Goal: Information Seeking & Learning: Check status

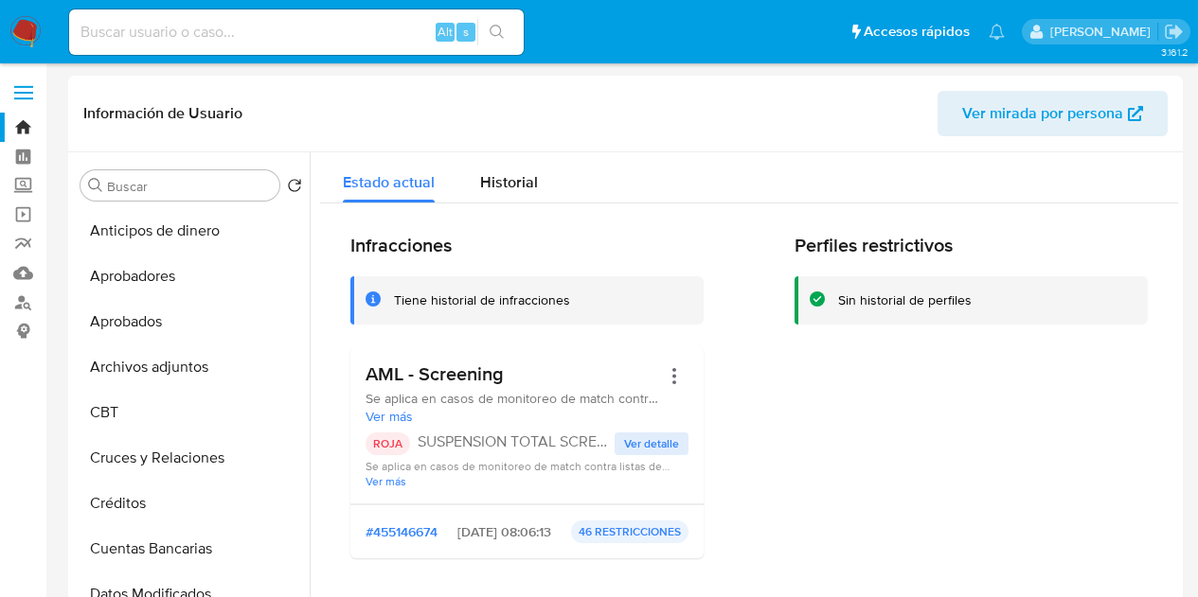
select select "10"
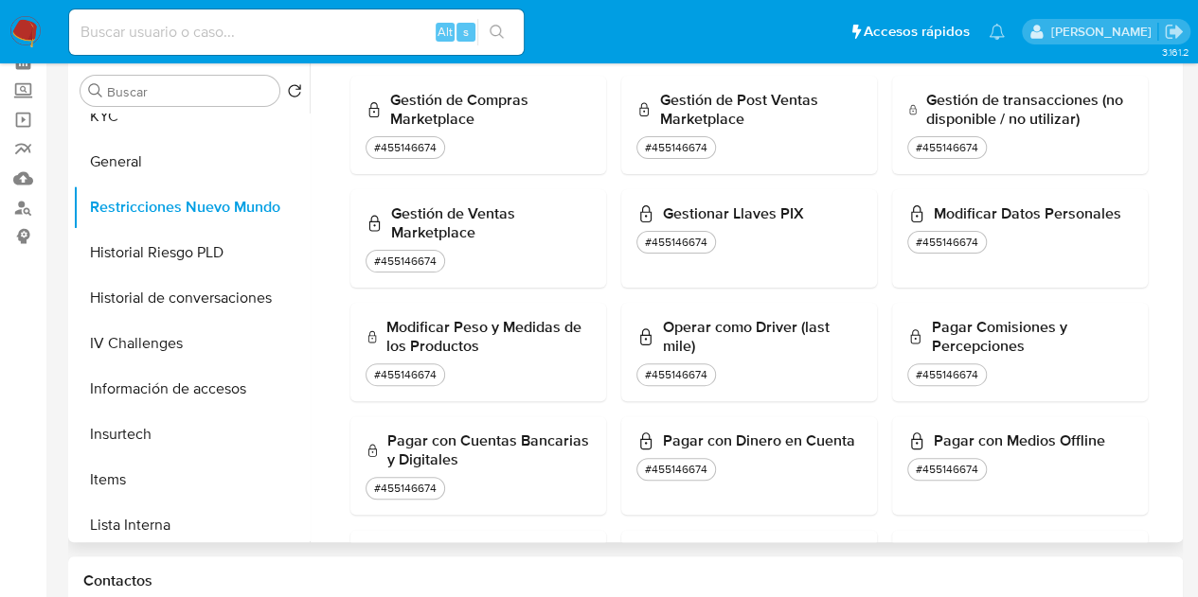
scroll to position [947, 0]
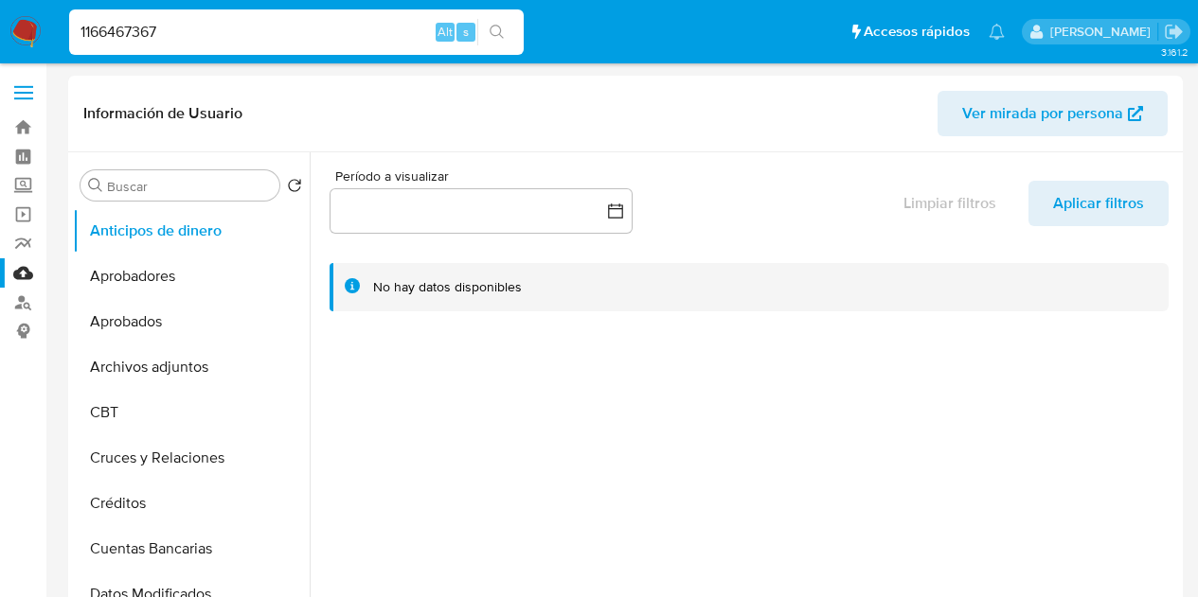
select select "10"
click at [367, 32] on input "1166467367" at bounding box center [296, 32] width 454 height 25
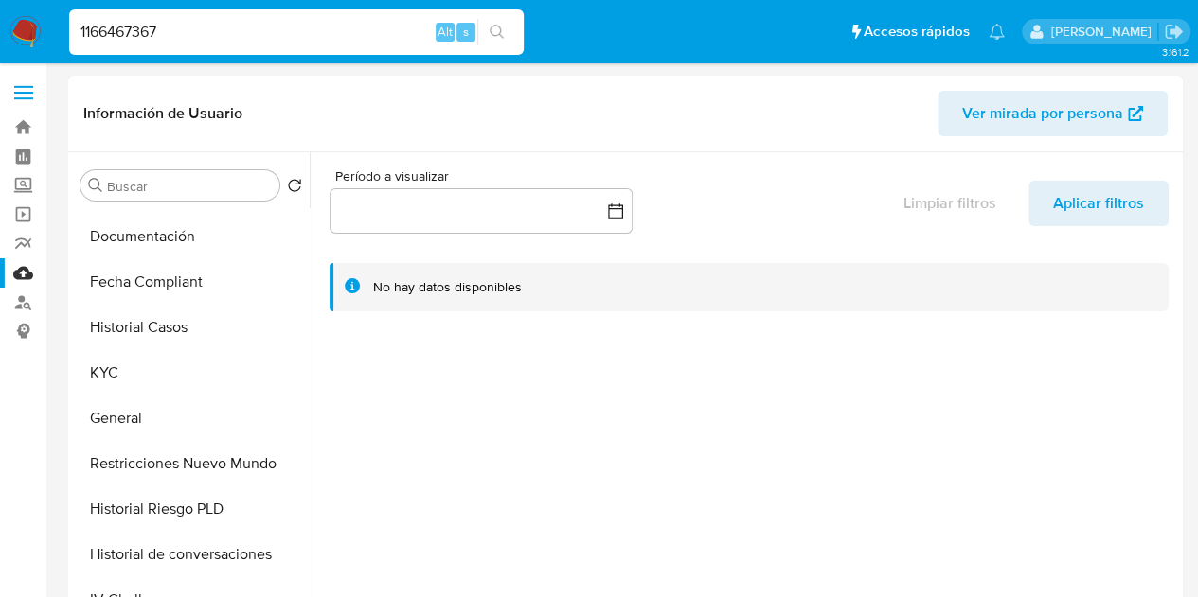
scroll to position [512, 0]
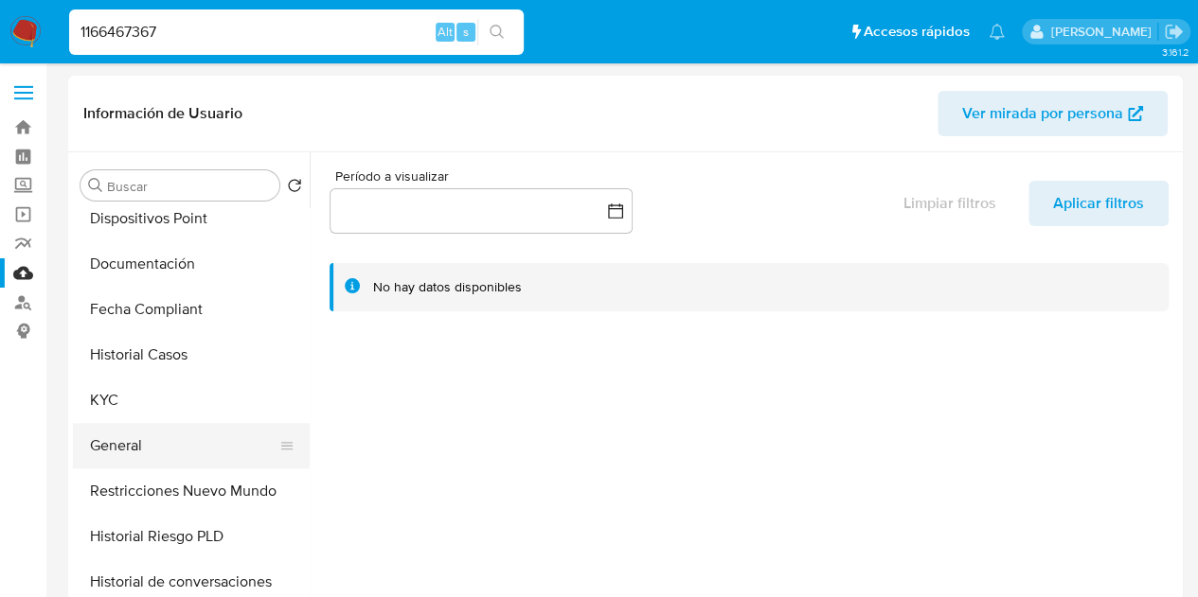
click at [135, 454] on button "General" at bounding box center [184, 445] width 222 height 45
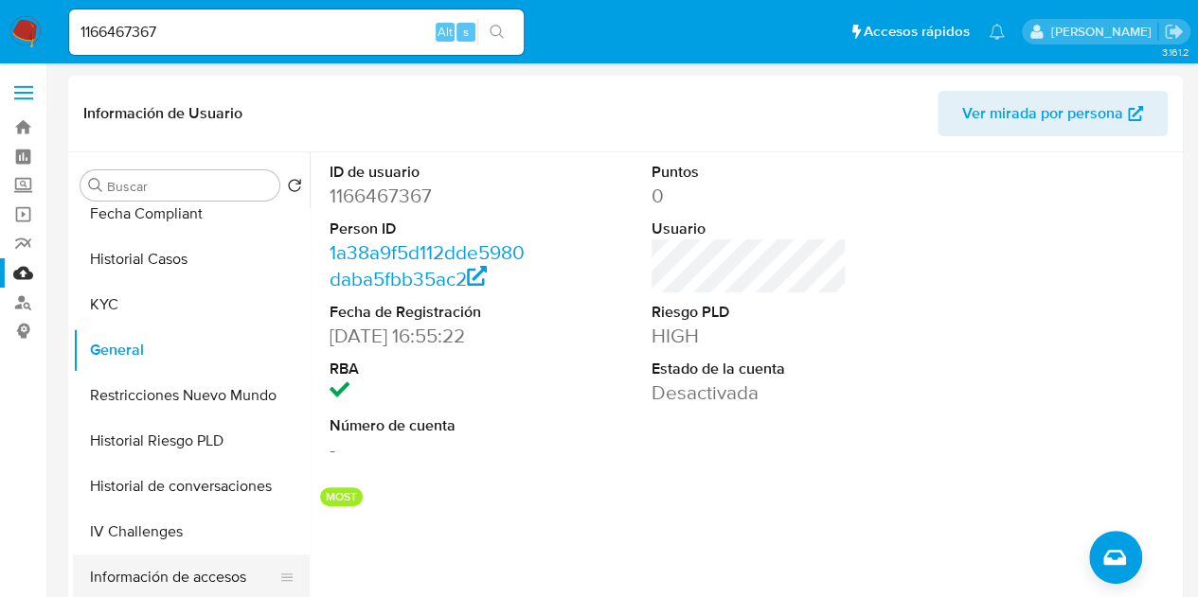
scroll to position [607, 0]
click at [180, 382] on button "Restricciones Nuevo Mundo" at bounding box center [184, 396] width 222 height 45
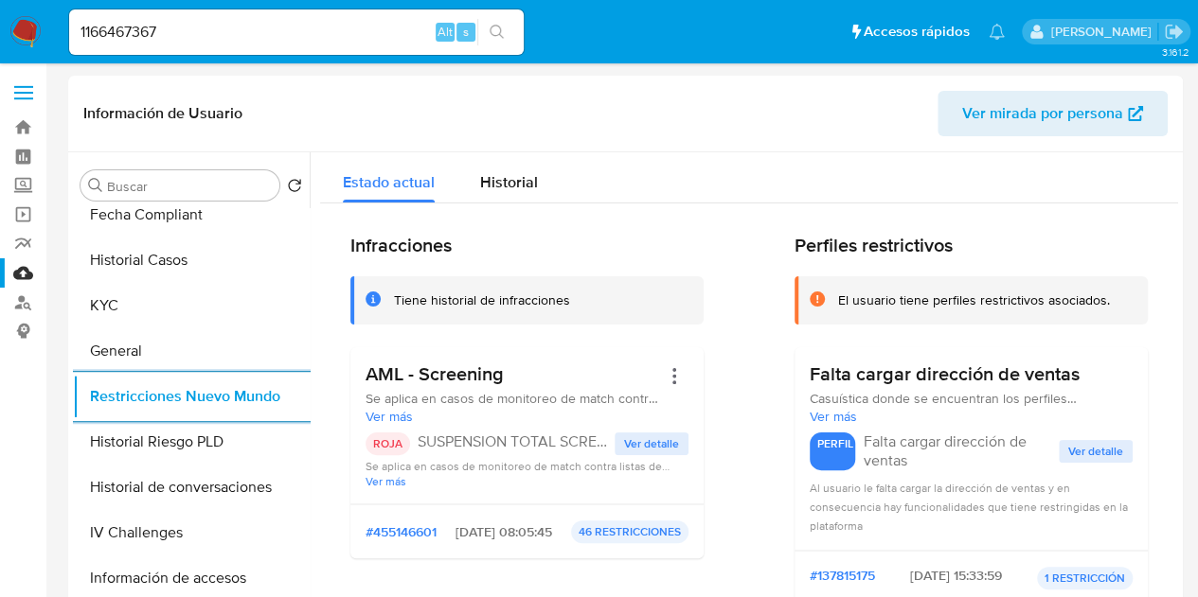
click at [286, 27] on input "1166467367" at bounding box center [296, 32] width 454 height 25
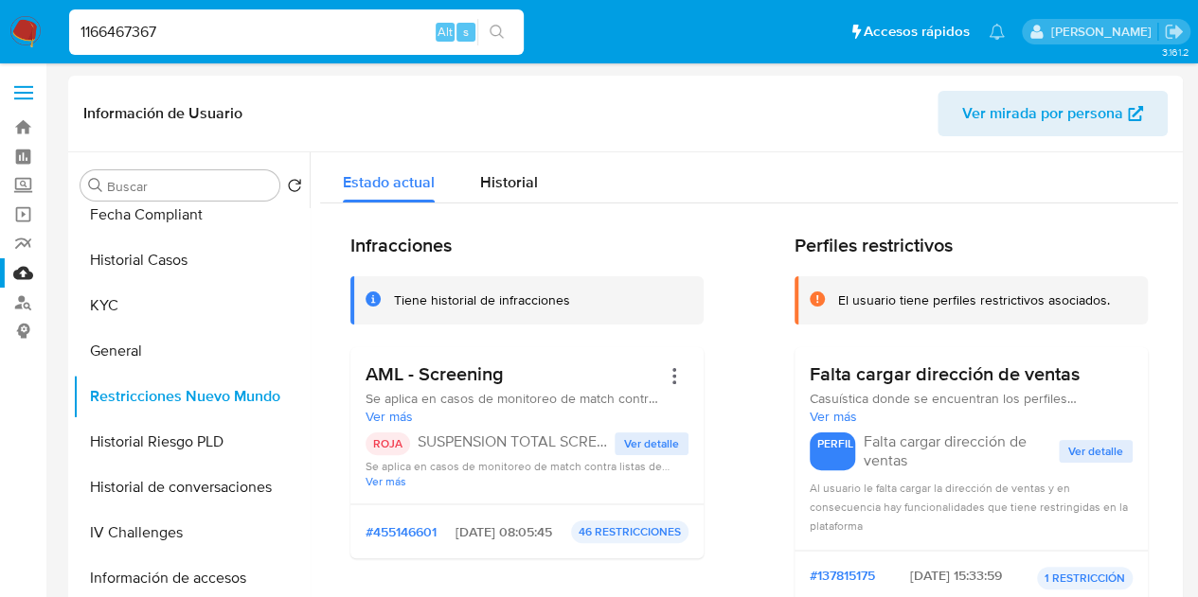
click at [286, 27] on input "1166467367" at bounding box center [296, 32] width 454 height 25
paste input "Kqkfc6Dv299boo1YXqfnIAdS"
type input "Kqkfc6Dv299boo1YXqfnIAdS"
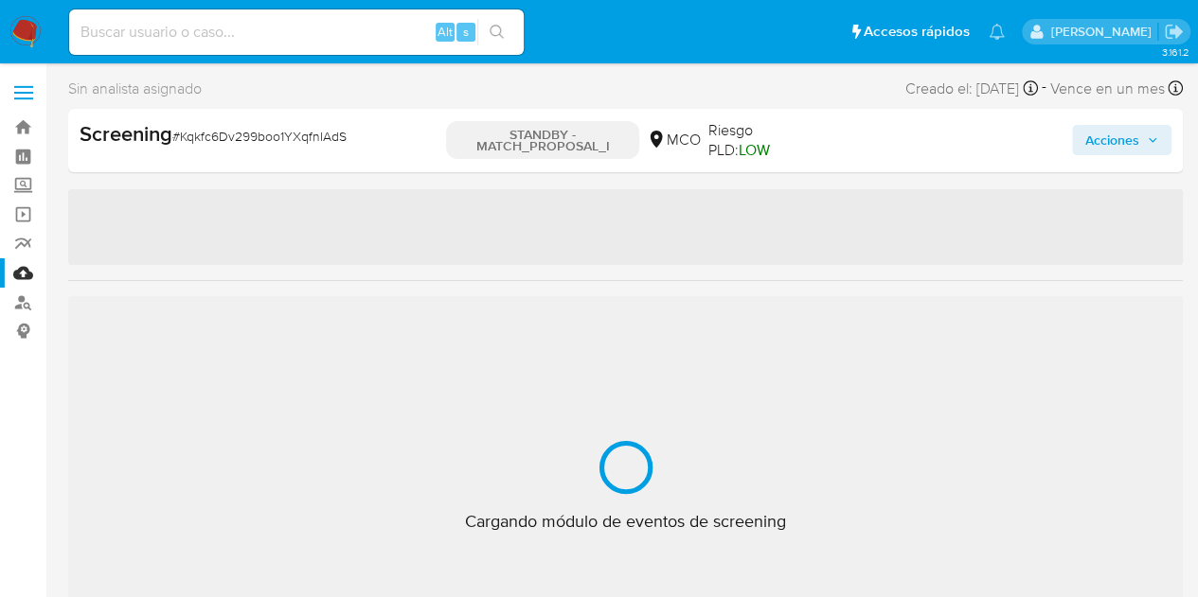
select select "10"
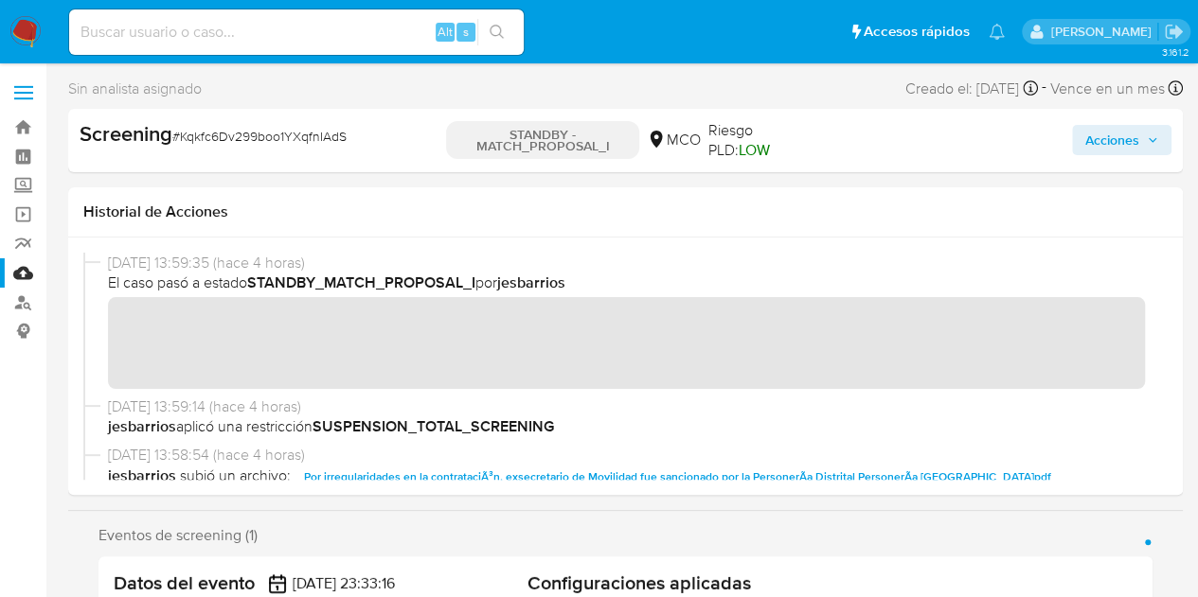
click at [358, 38] on input at bounding box center [296, 32] width 454 height 25
paste input "KT7Dk4ViJVJVtufJpuUA4taA"
type input "KT7Dk4ViJVJVtufJpuUA4taA"
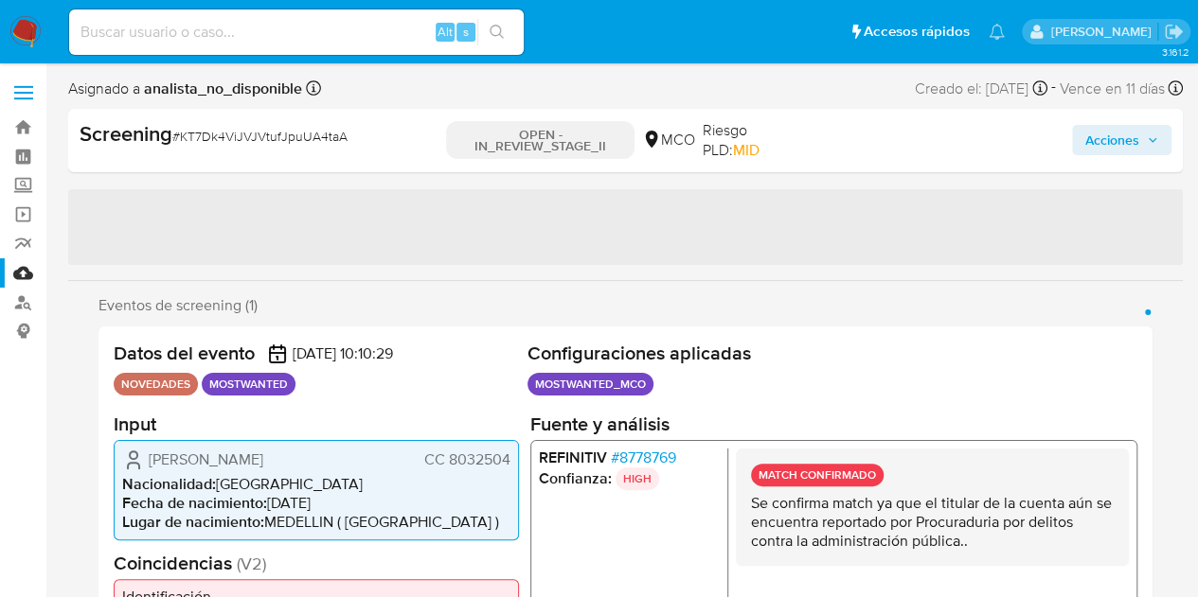
select select "10"
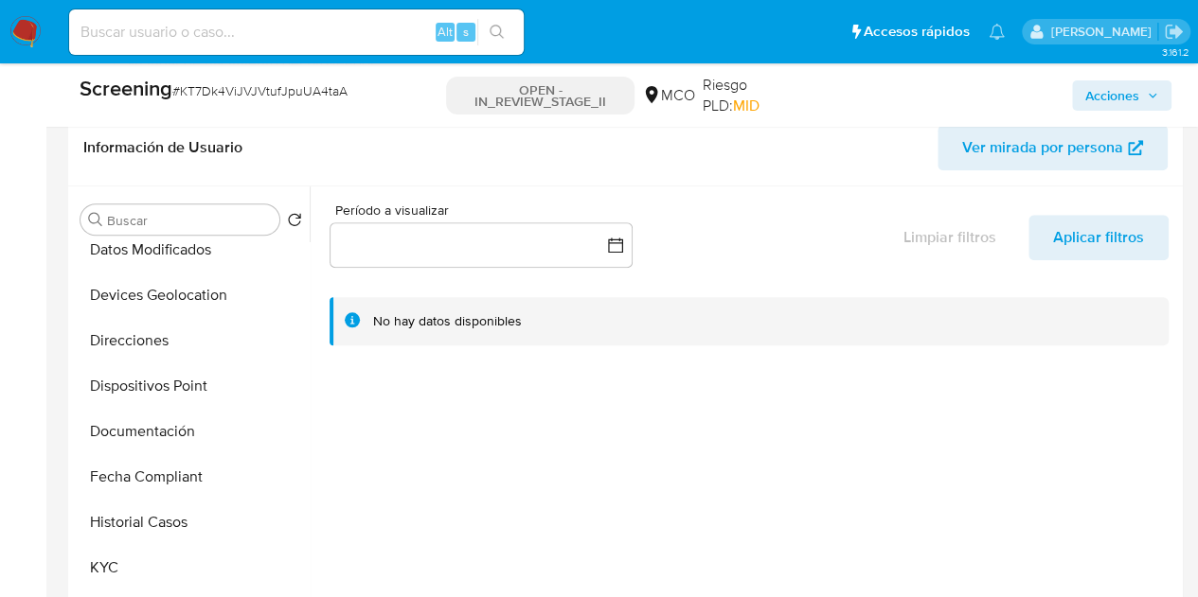
scroll to position [473, 0]
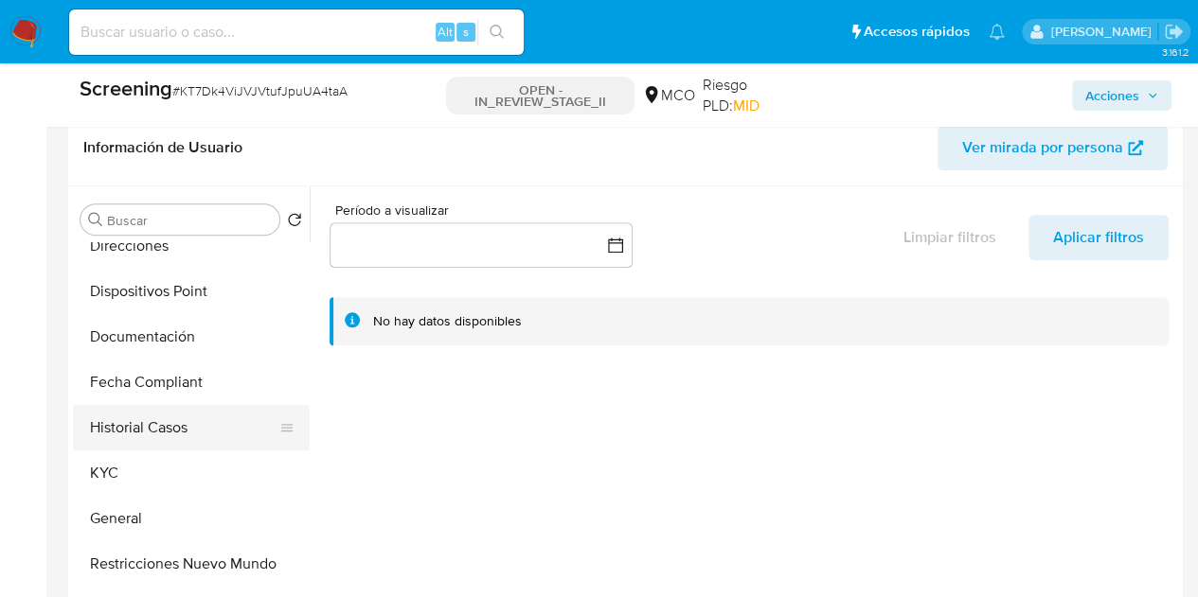
click at [175, 428] on button "Historial Casos" at bounding box center [184, 427] width 222 height 45
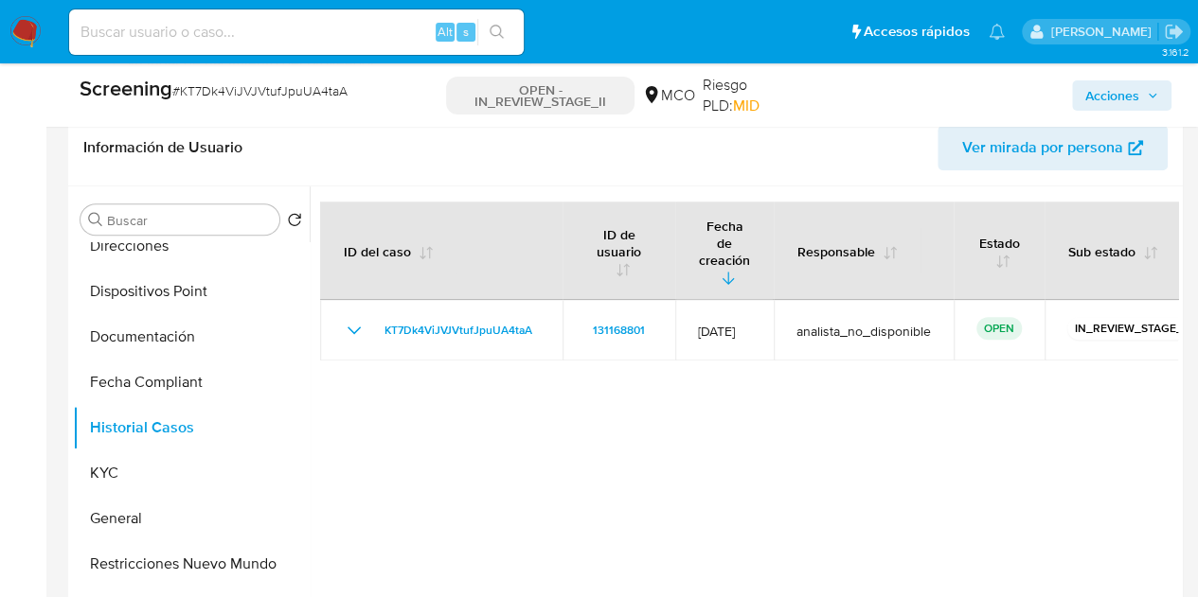
click at [345, 41] on input at bounding box center [296, 32] width 454 height 25
paste input "nvF7Q42KUUeCKrBdGAfwALwS"
type input "nvF7Q42KUUeCKrBdGAfwALwS"
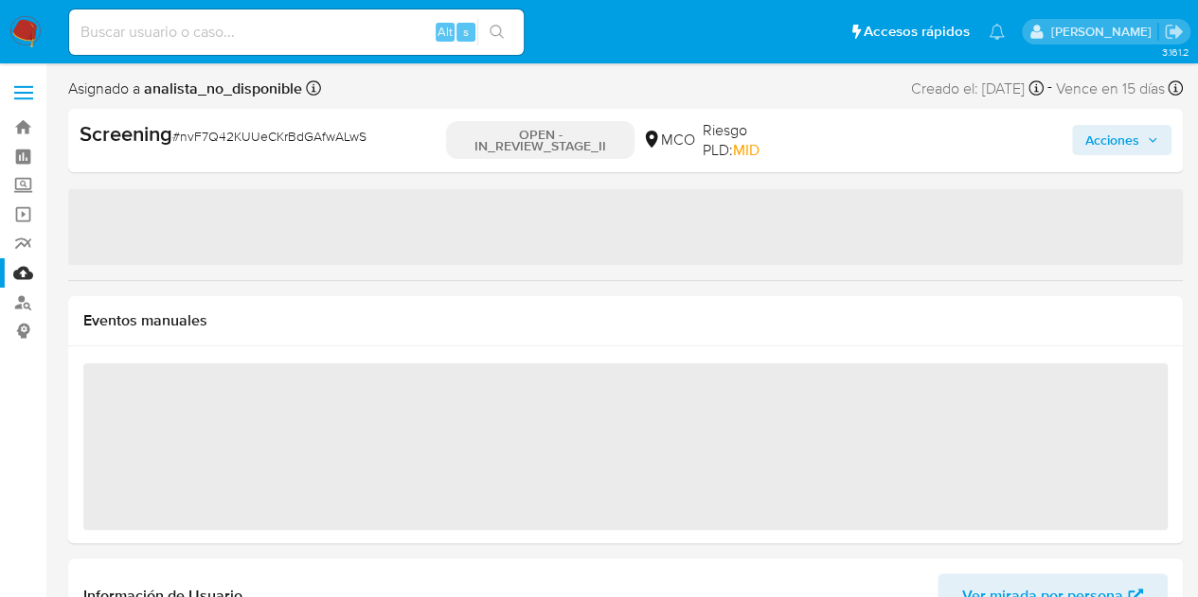
select select "10"
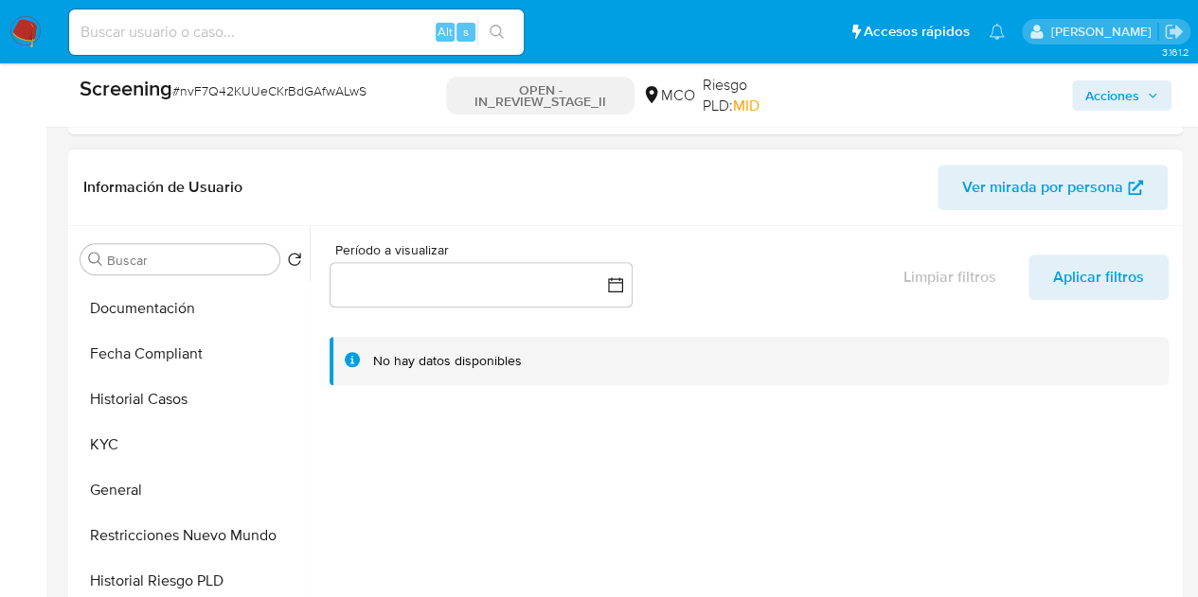
scroll to position [568, 0]
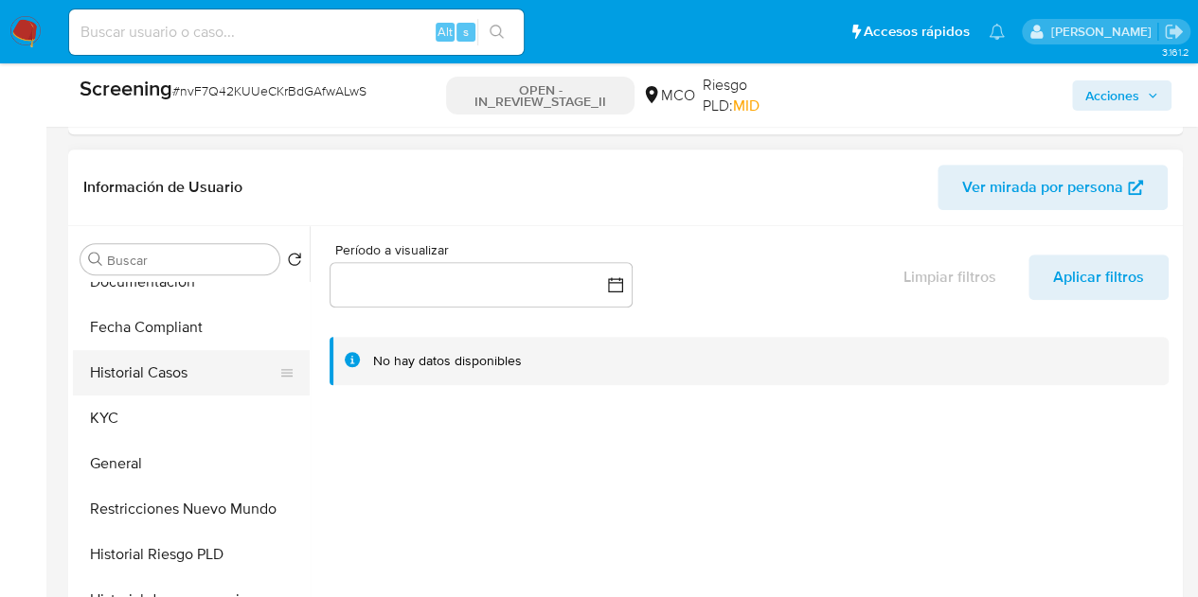
click at [174, 367] on button "Historial Casos" at bounding box center [184, 372] width 222 height 45
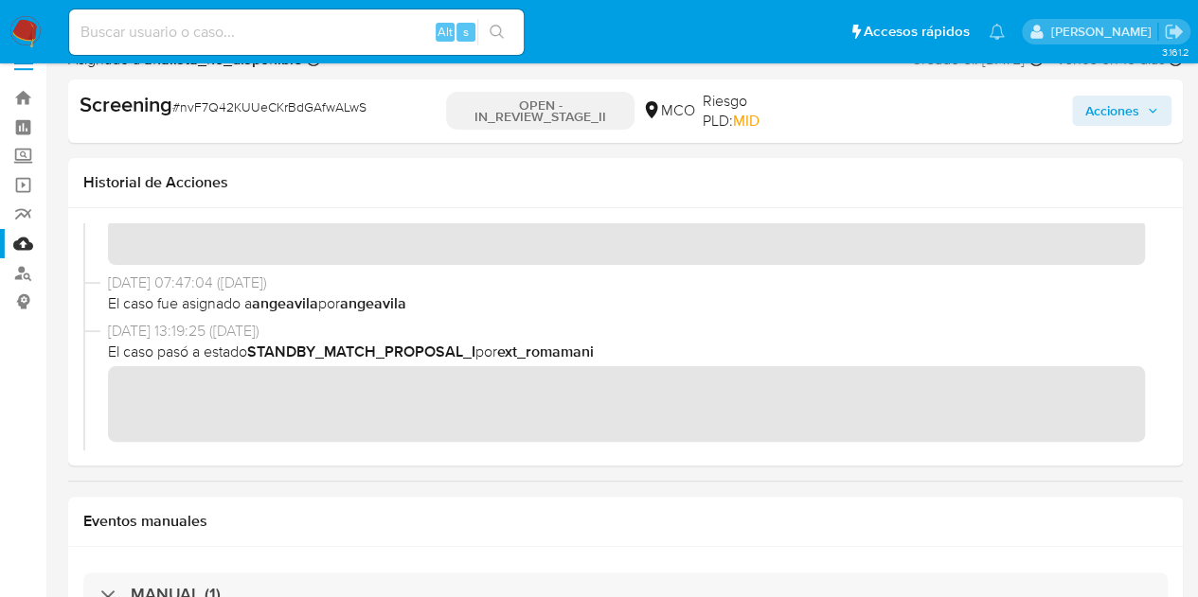
scroll to position [0, 0]
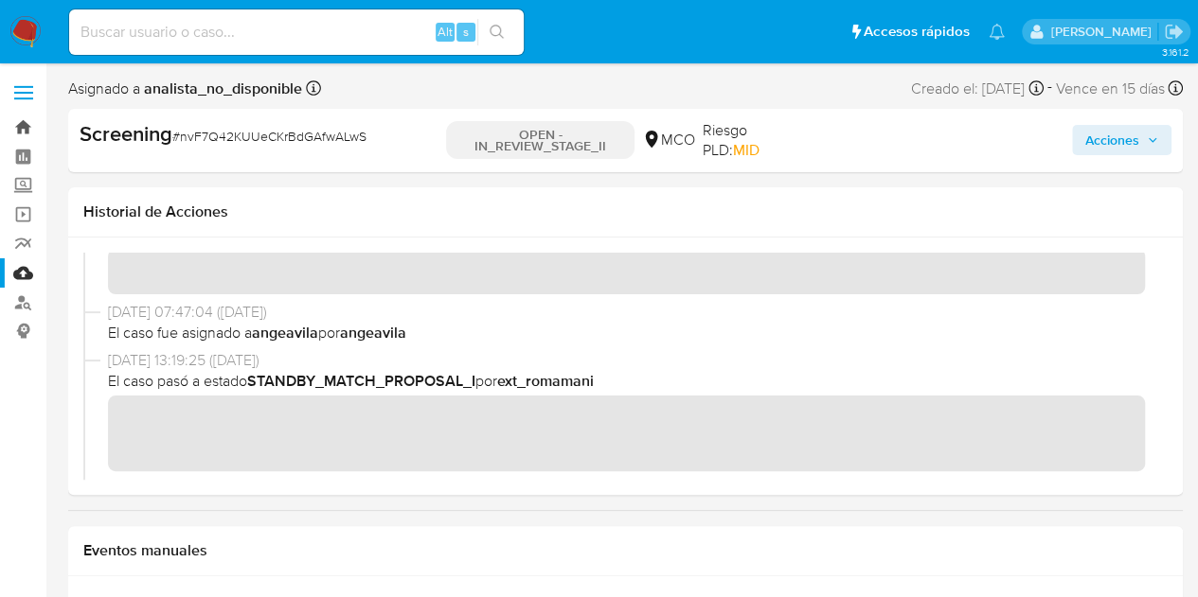
click at [27, 134] on link "Bandeja" at bounding box center [112, 127] width 225 height 29
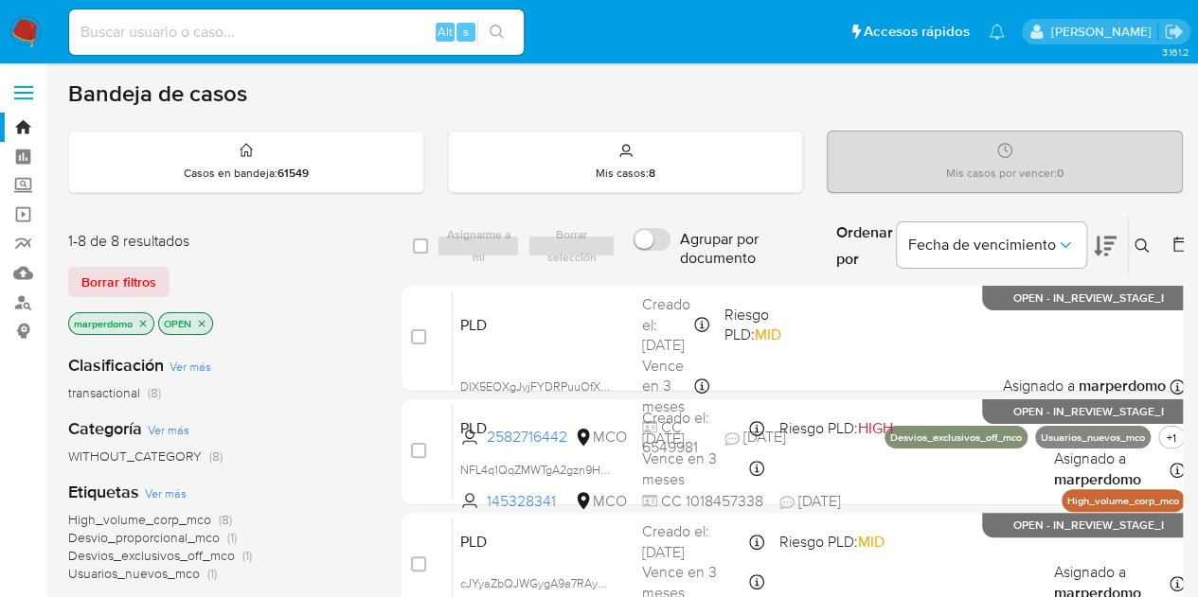
click at [1134, 247] on icon at bounding box center [1141, 246] width 14 height 14
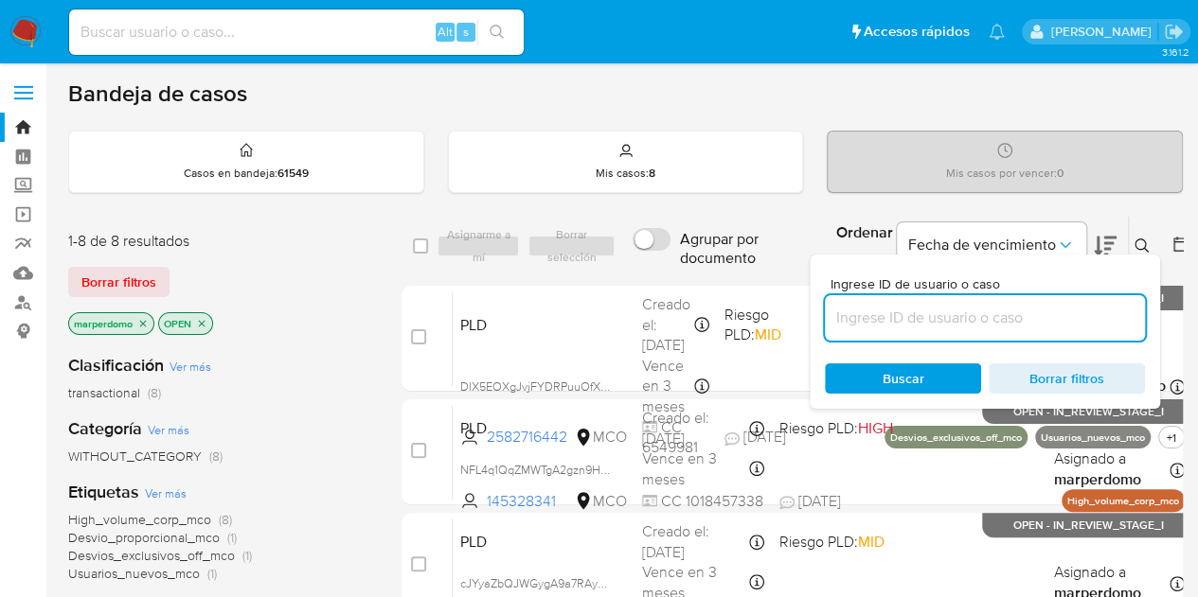
click at [980, 312] on input at bounding box center [985, 318] width 320 height 25
type input "nvF7Q42KUUeCKrBdGAfwALwS"
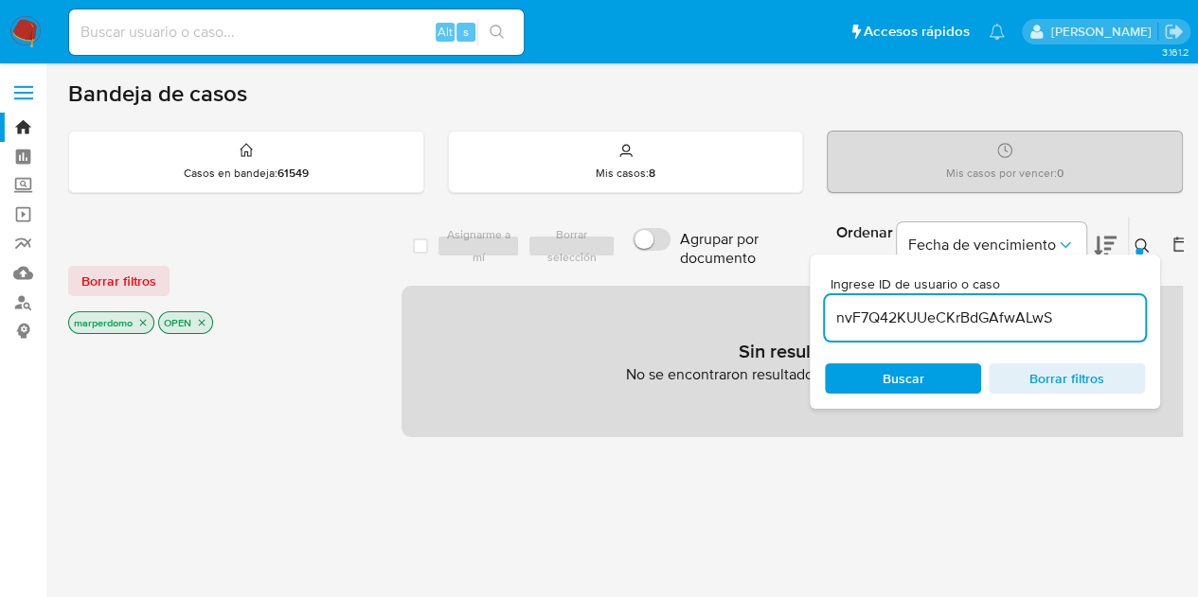
click at [935, 374] on span "Buscar" at bounding box center [903, 378] width 130 height 27
click at [352, 24] on input at bounding box center [296, 32] width 454 height 25
paste input "787257404"
type input "787257404"
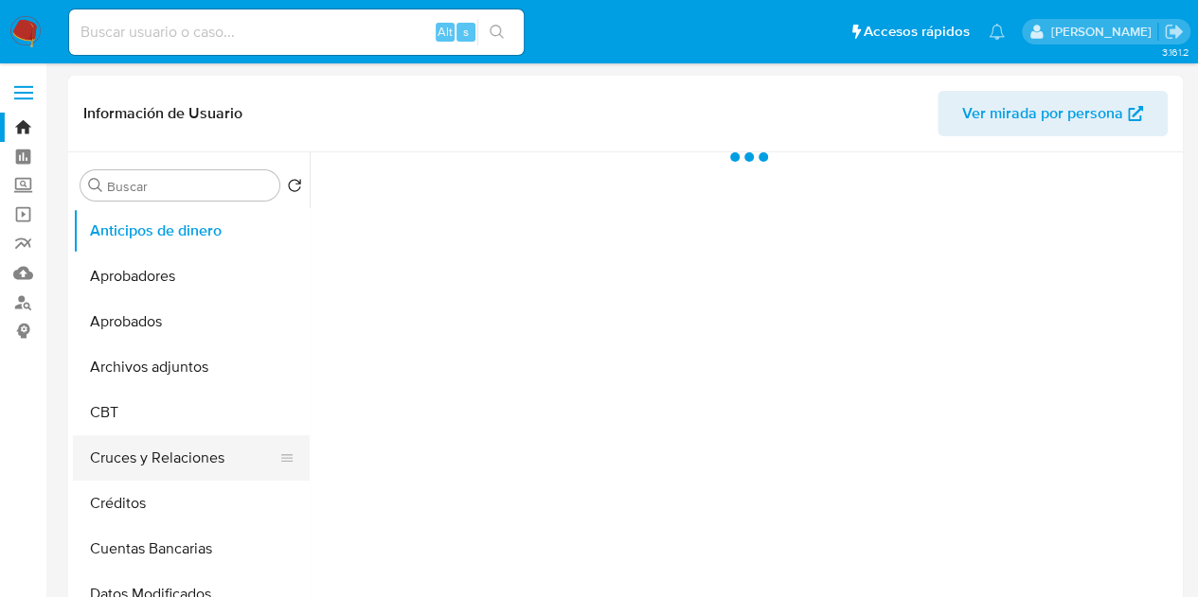
select select "10"
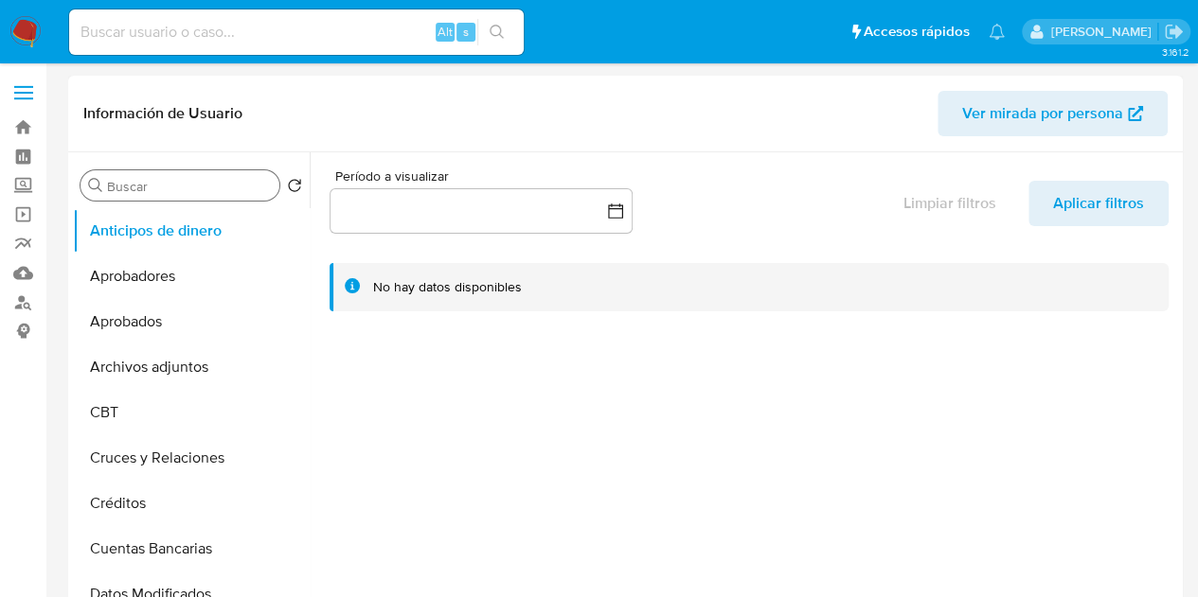
click at [203, 181] on input "Buscar" at bounding box center [189, 186] width 165 height 17
paste input "787257404"
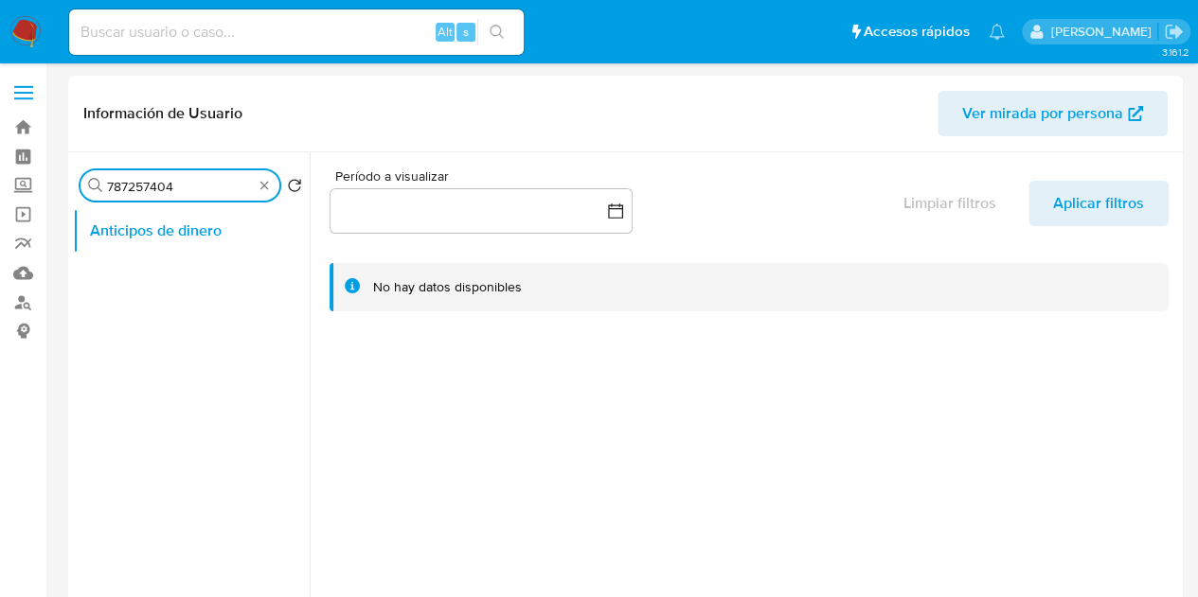
type input "787257404"
click at [232, 27] on input at bounding box center [296, 32] width 454 height 25
paste input "787257404"
type input "787257404"
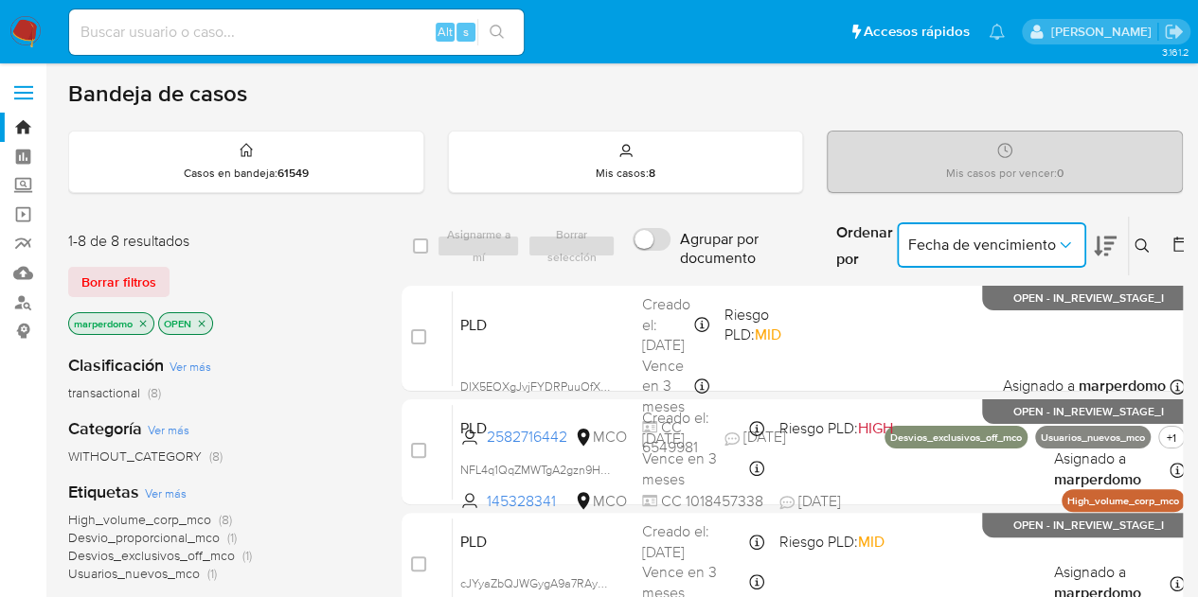
click at [971, 240] on span "Fecha de vencimiento" at bounding box center [982, 245] width 148 height 19
click at [1136, 239] on icon at bounding box center [1141, 246] width 15 height 15
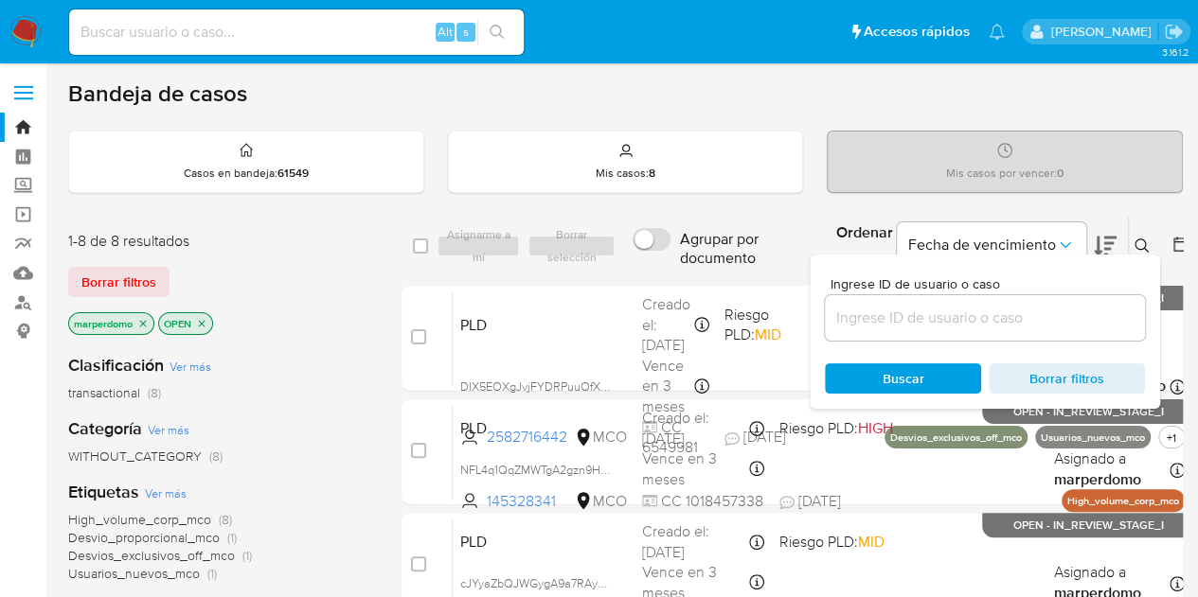
click at [138, 322] on icon "close-filter" at bounding box center [142, 323] width 11 height 11
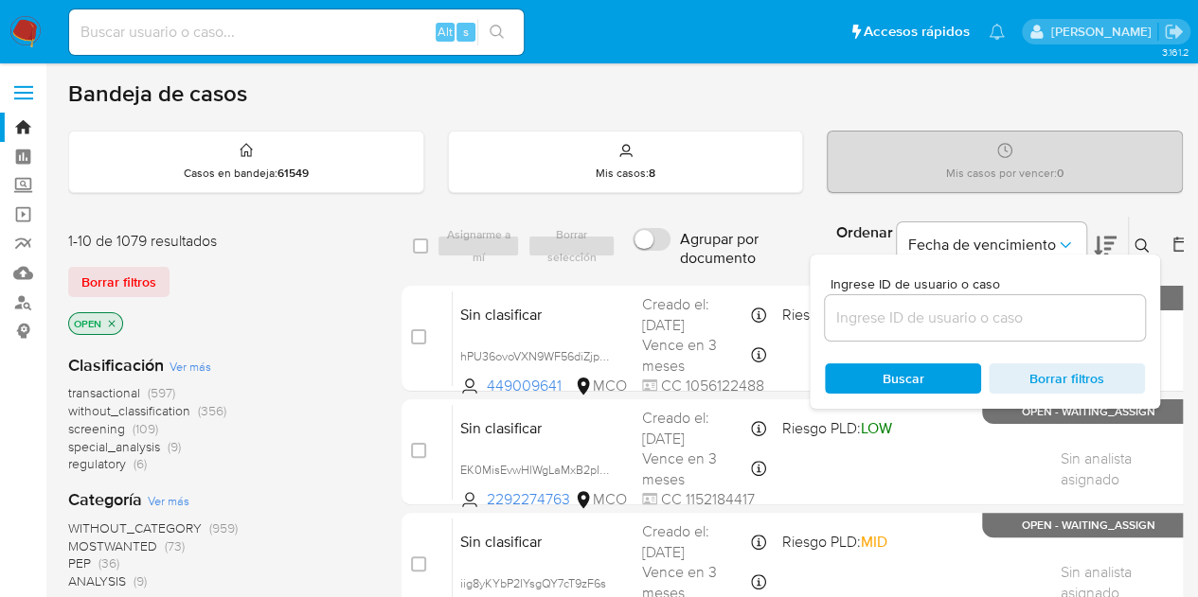
click at [107, 320] on icon "close-filter" at bounding box center [111, 323] width 11 height 11
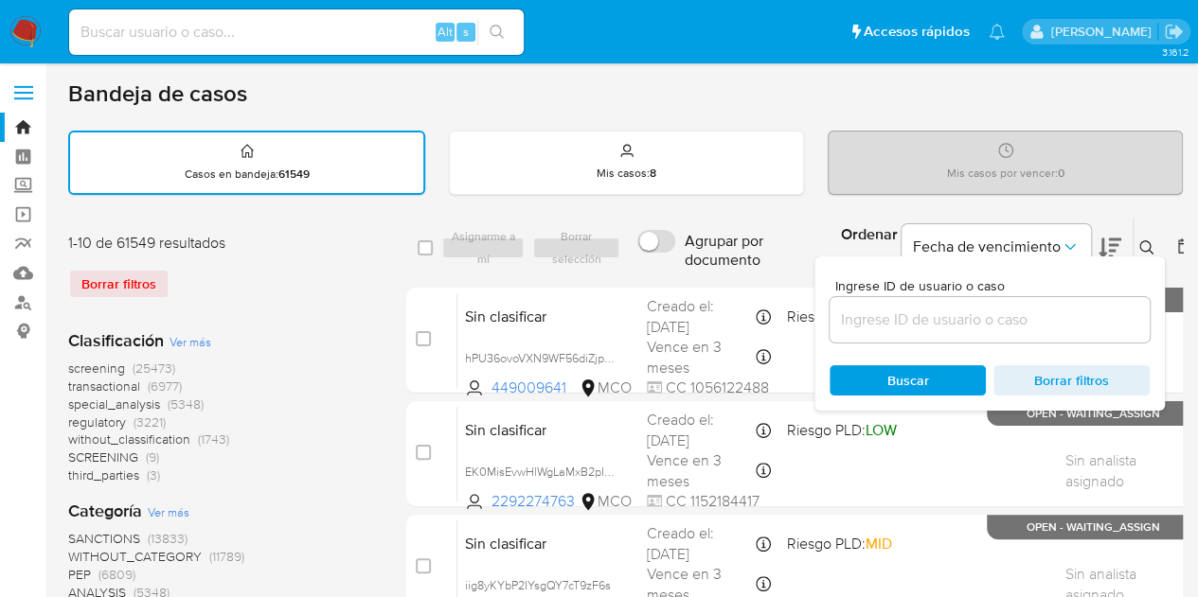
click at [1143, 245] on icon at bounding box center [1146, 247] width 15 height 15
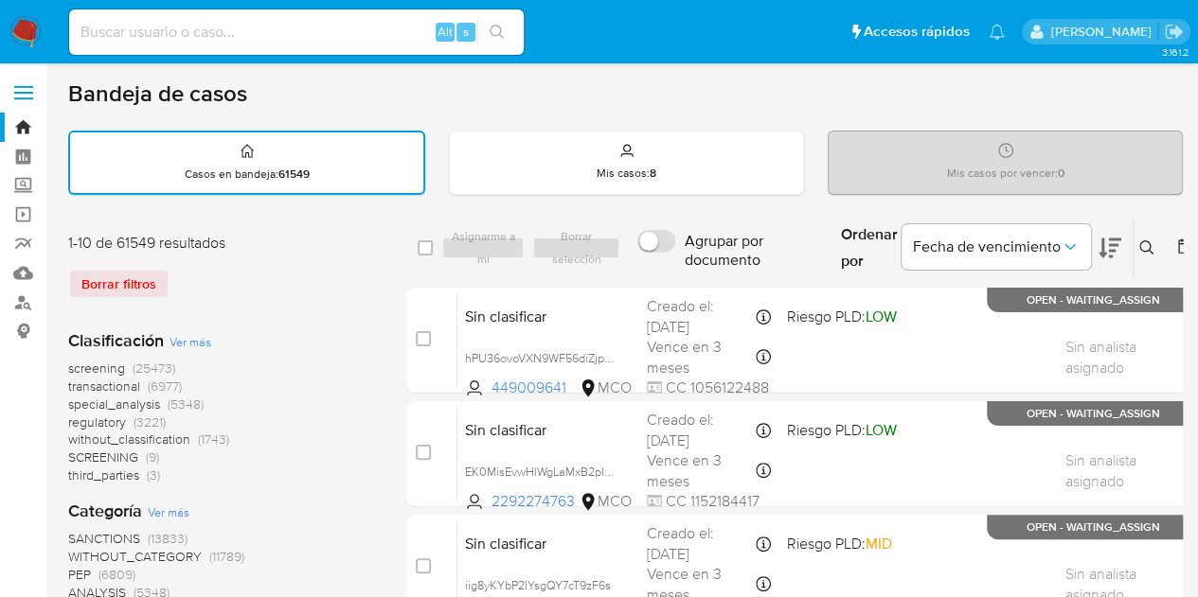
click at [1139, 248] on icon at bounding box center [1146, 247] width 14 height 14
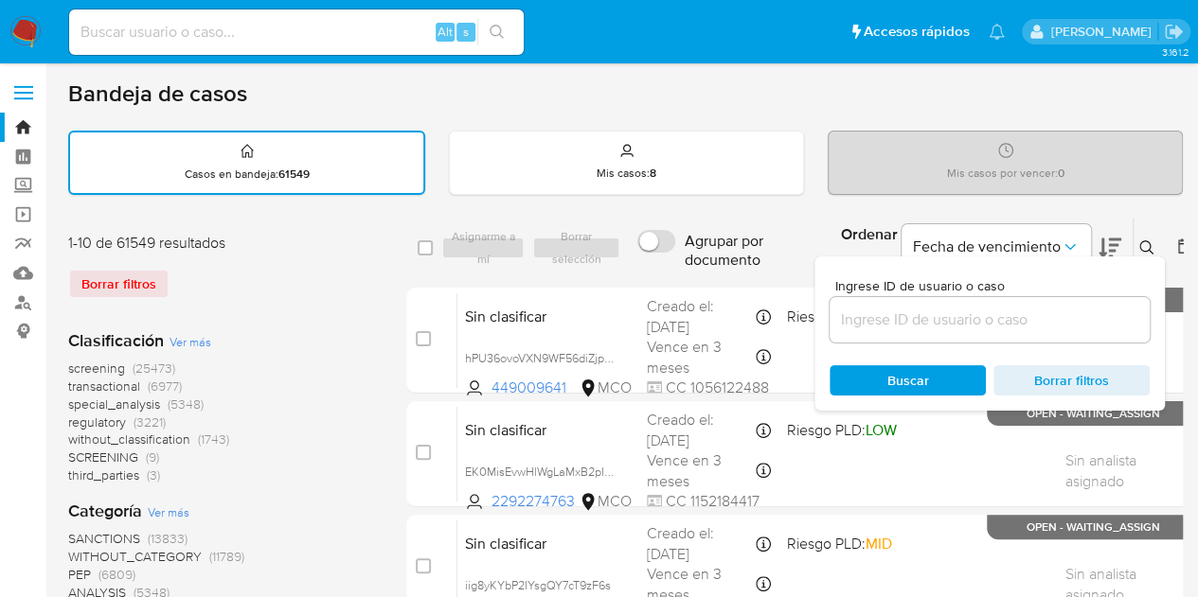
click at [1022, 320] on input at bounding box center [989, 320] width 320 height 25
click at [1144, 243] on icon at bounding box center [1146, 247] width 15 height 15
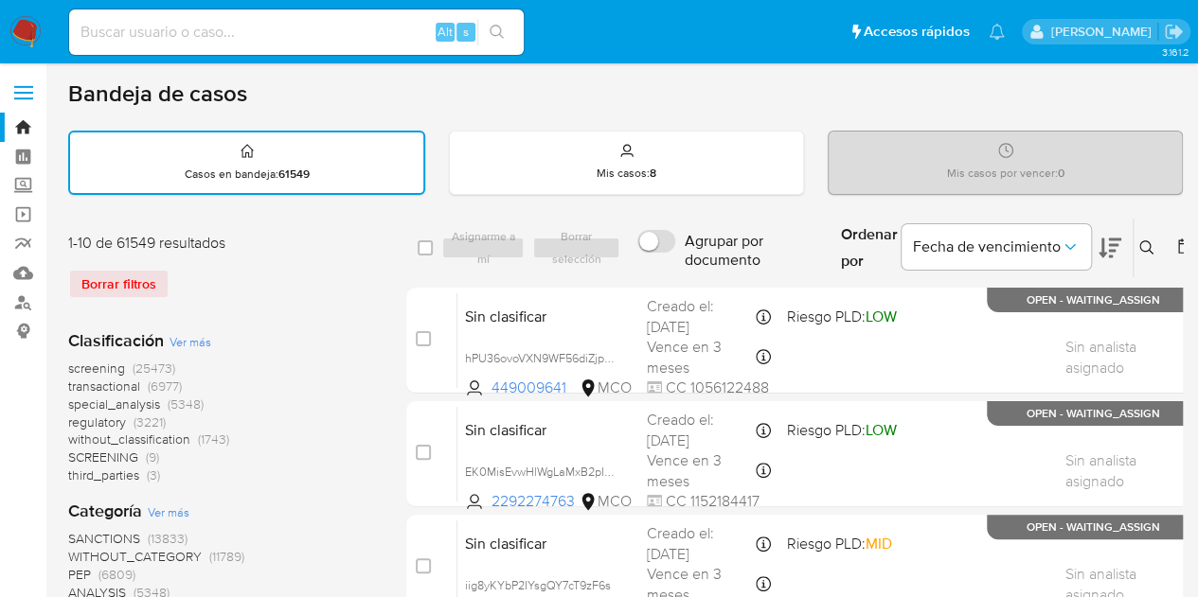
click at [1144, 243] on icon at bounding box center [1146, 247] width 15 height 15
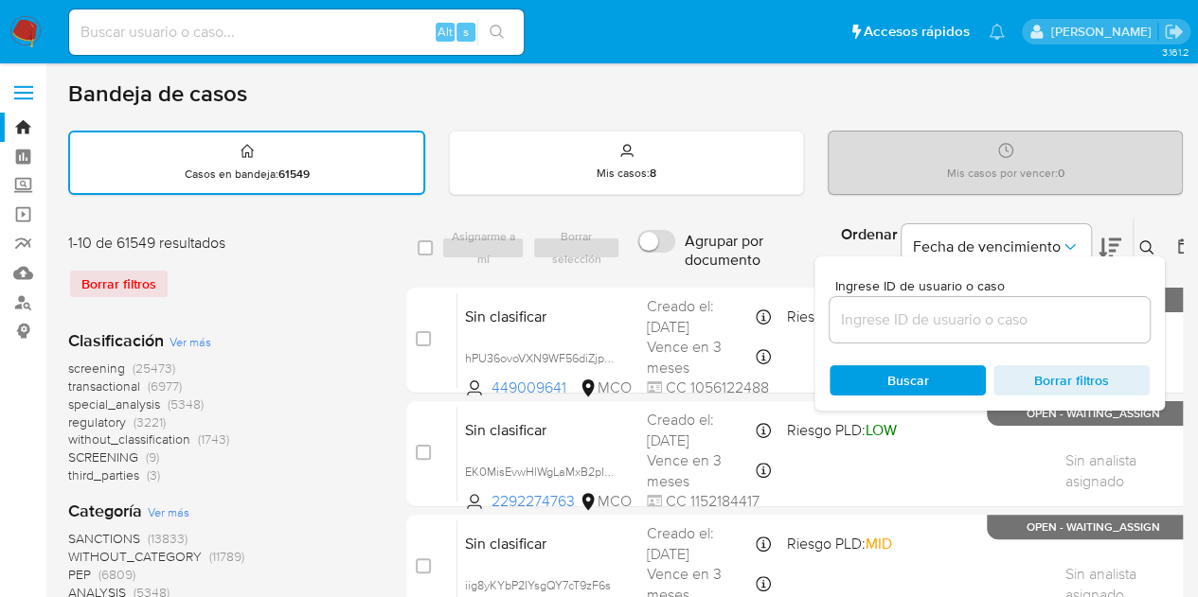
click at [978, 328] on input at bounding box center [989, 320] width 320 height 25
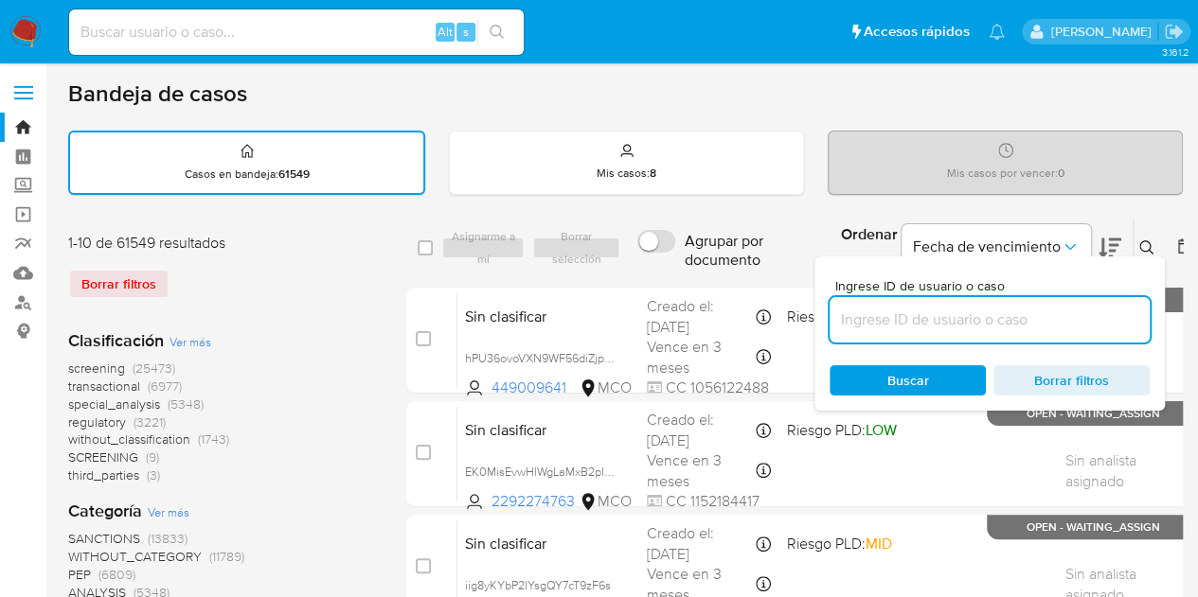
paste input "nvF7Q42KUUeCKrBdGAfwALwS"
type input "nvF7Q42KUUeCKrBdGAfwALwS"
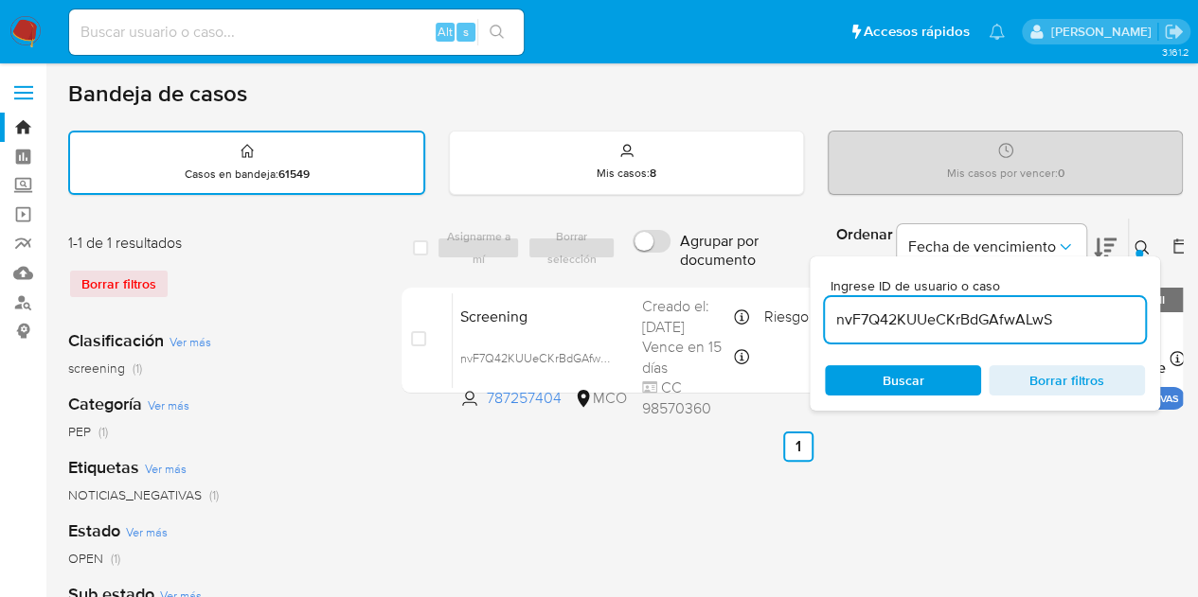
click at [990, 457] on ul "Anterior 1 Siguiente" at bounding box center [797, 447] width 792 height 30
drag, startPoint x: 1048, startPoint y: 452, endPoint x: 1061, endPoint y: 418, distance: 35.7
click at [1048, 450] on ul "Anterior 1 Siguiente" at bounding box center [797, 447] width 792 height 30
click at [1136, 241] on icon at bounding box center [1141, 247] width 15 height 15
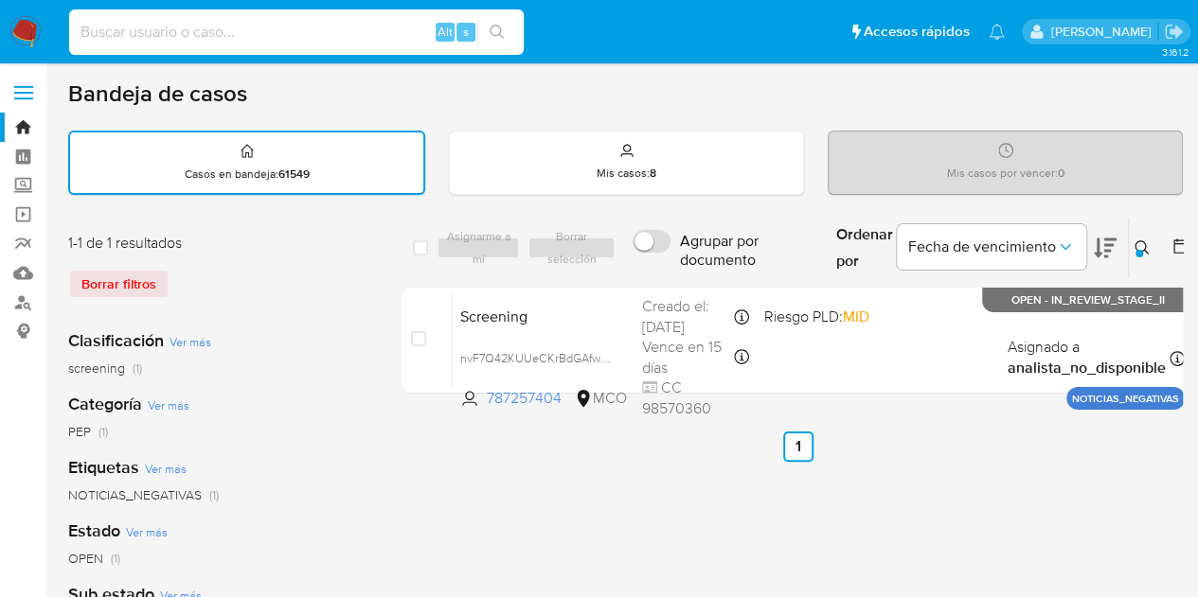
click at [364, 37] on input at bounding box center [296, 32] width 454 height 25
paste input "Kqkfc6Dv299boo1YXqfnIAdS"
type input "Kqkfc6Dv299boo1YXqfnIAdS"
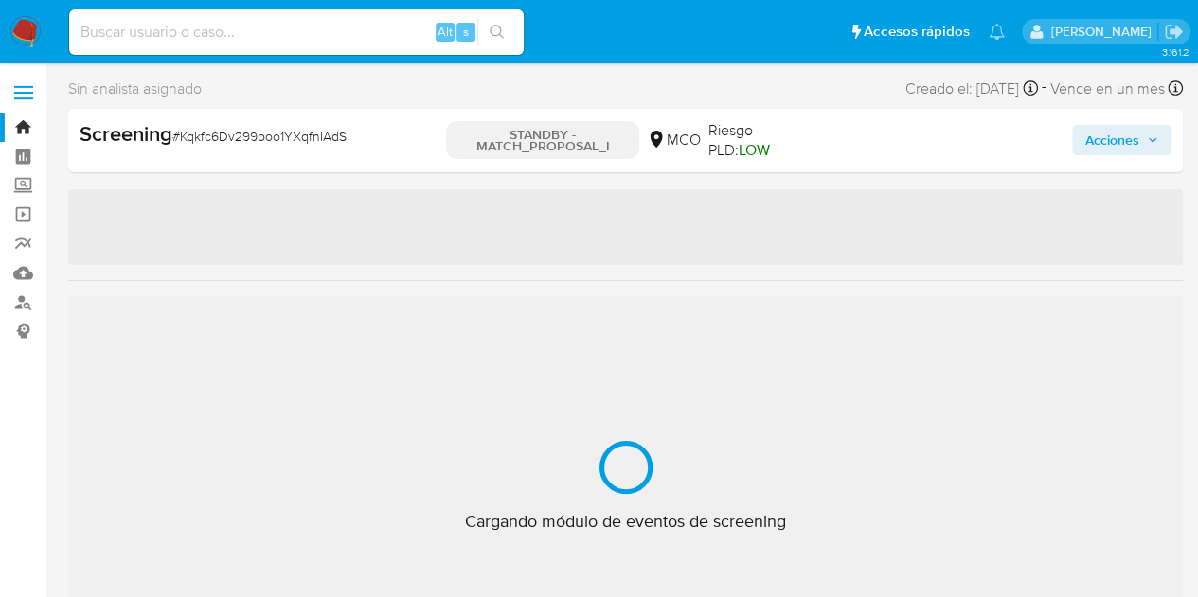
select select "10"
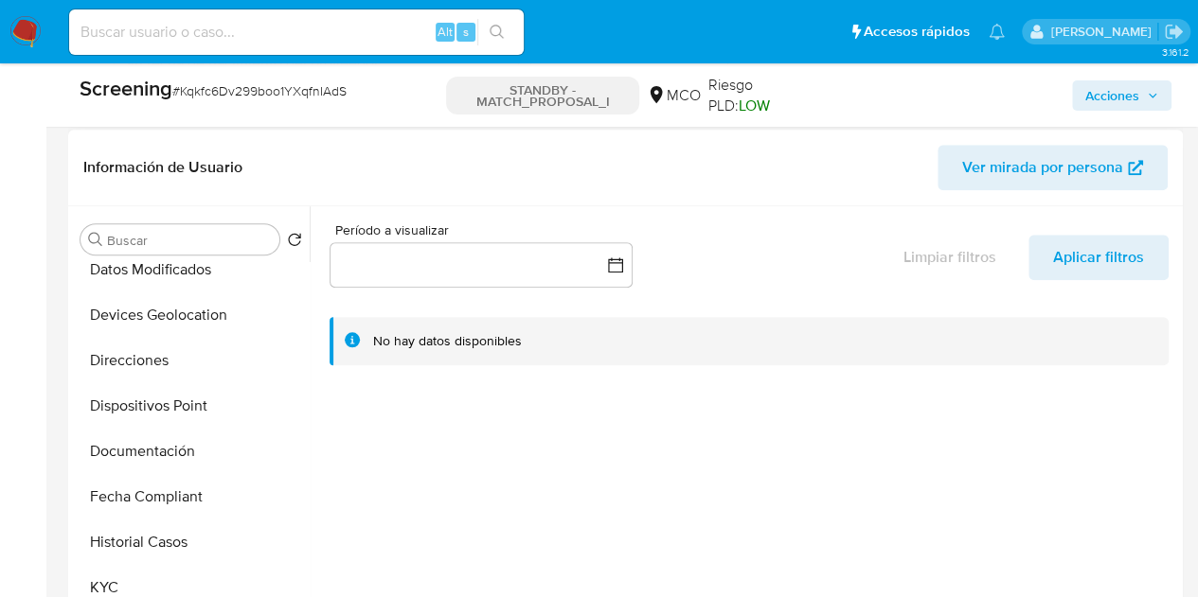
scroll to position [568, 0]
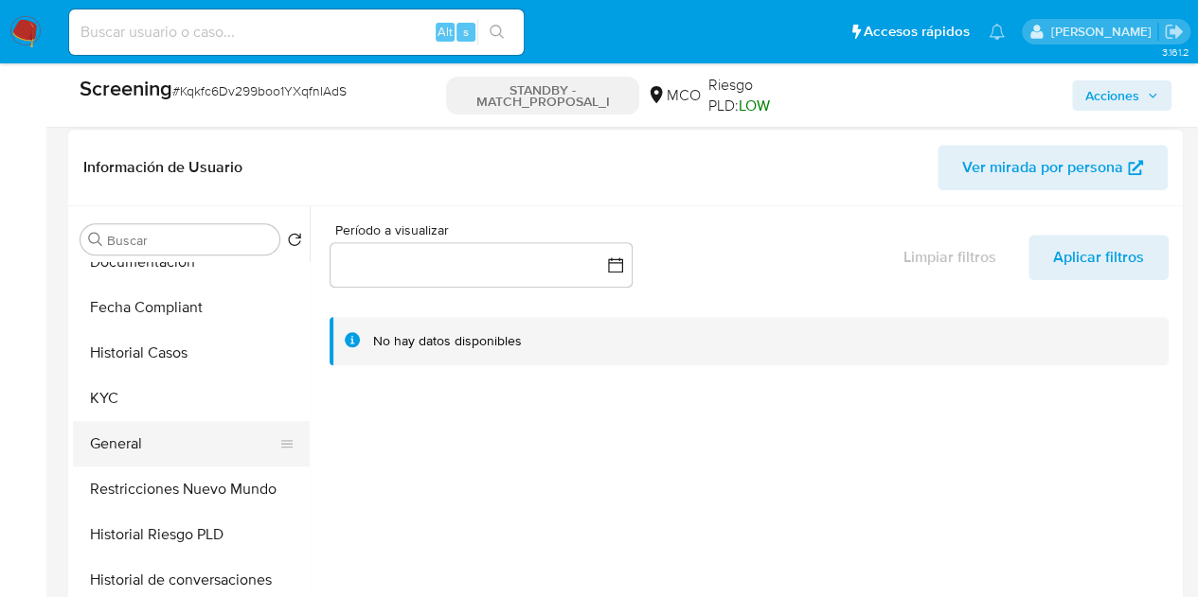
click at [140, 459] on button "General" at bounding box center [184, 443] width 222 height 45
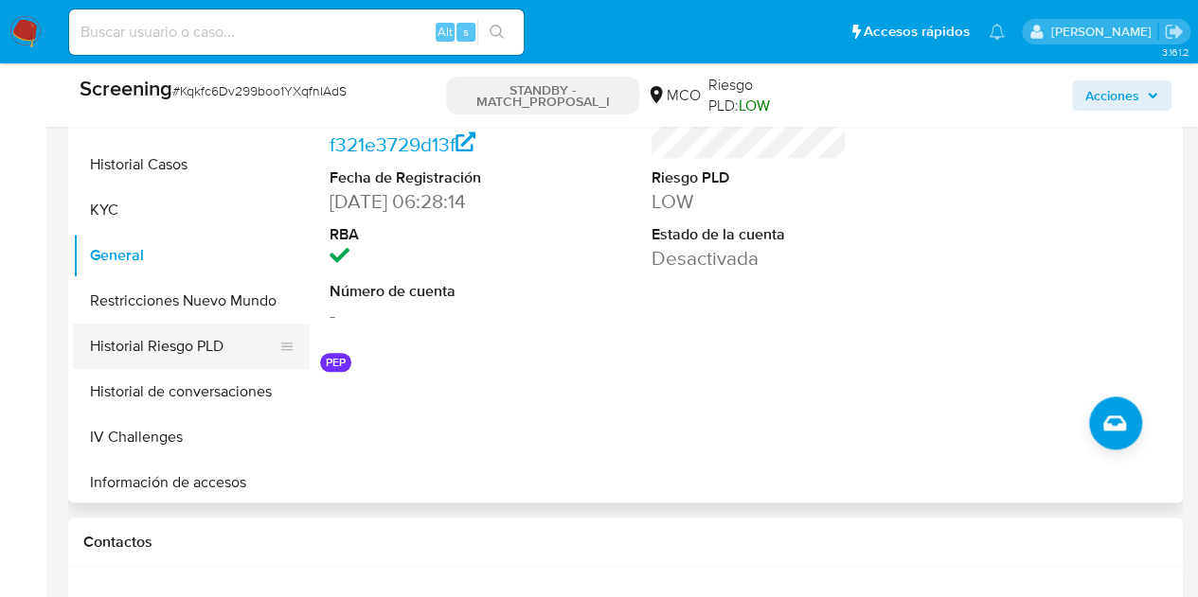
scroll to position [947, 0]
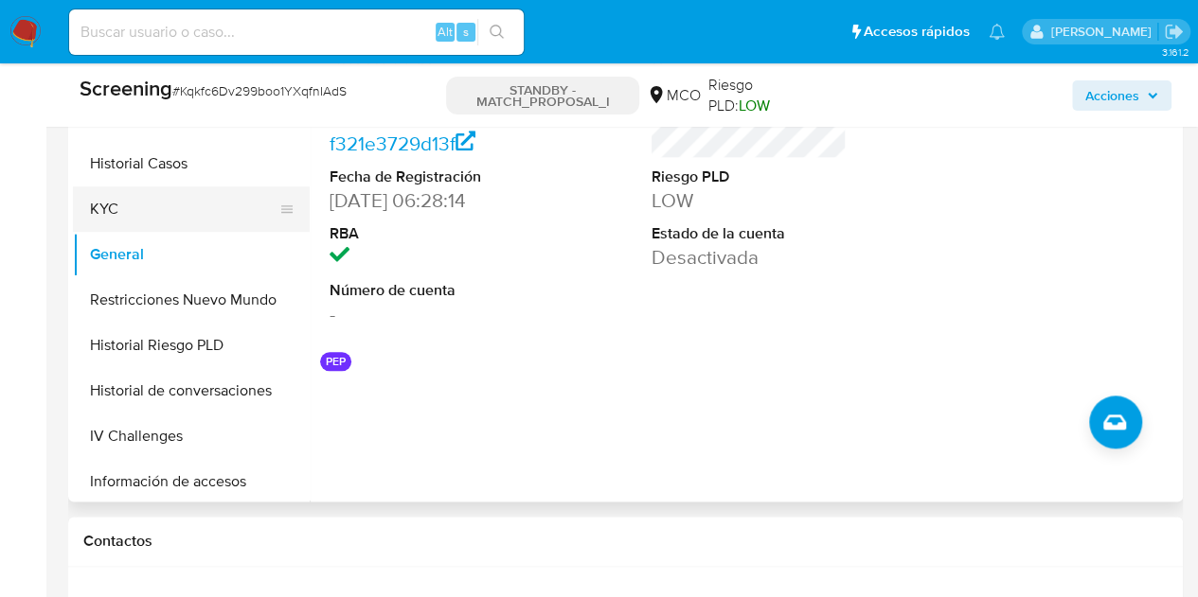
click at [142, 199] on button "KYC" at bounding box center [184, 209] width 222 height 45
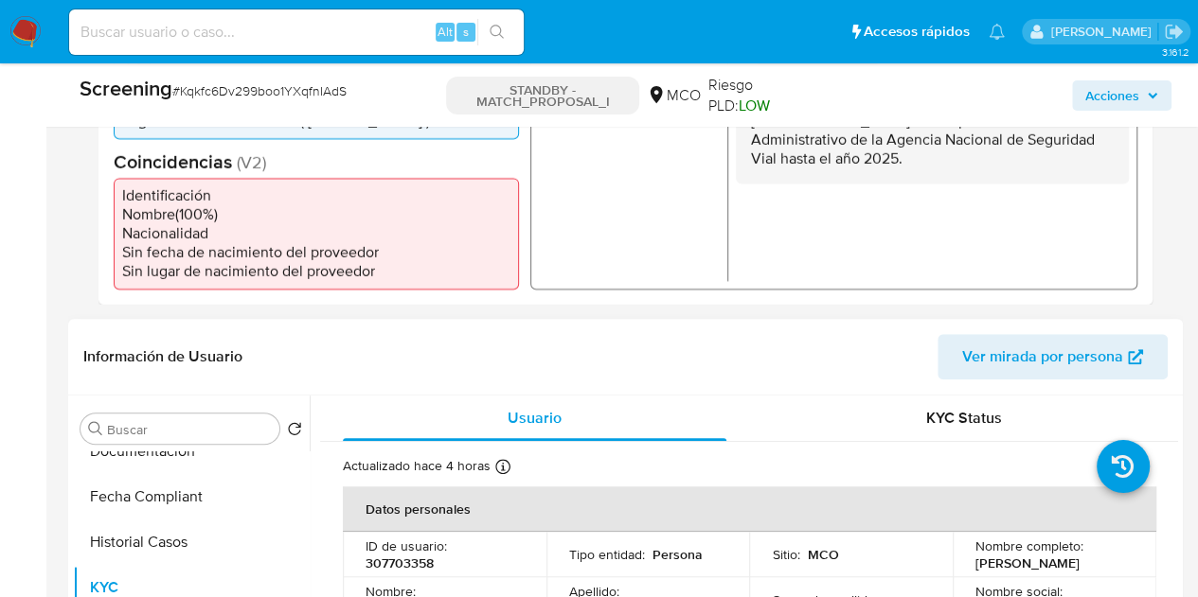
scroll to position [852, 0]
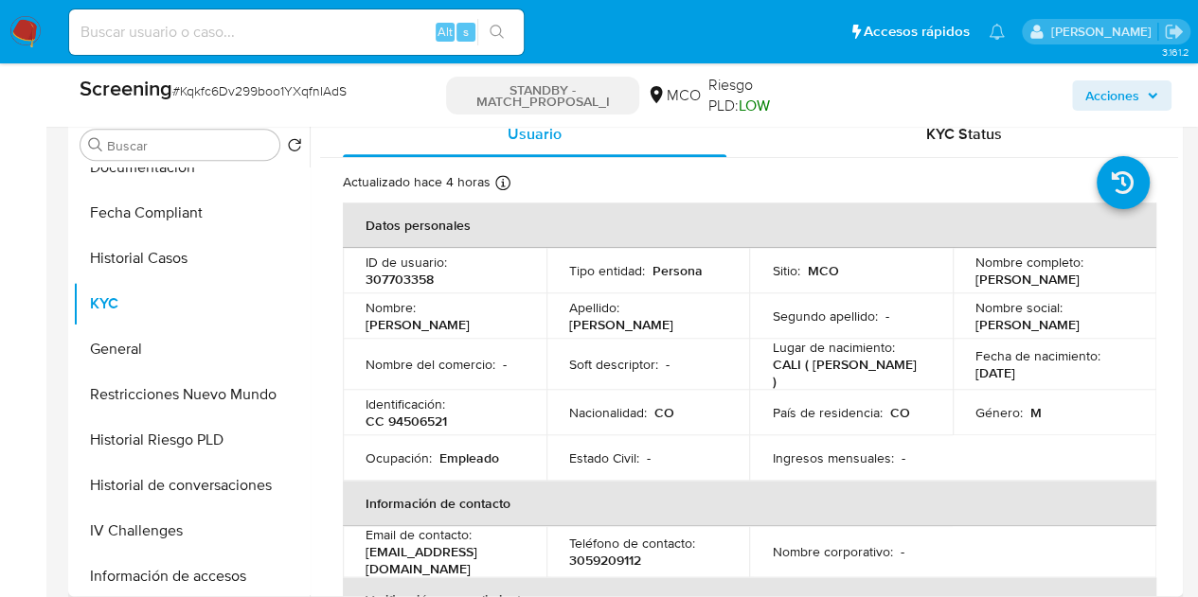
drag, startPoint x: 966, startPoint y: 271, endPoint x: 1024, endPoint y: 287, distance: 60.0
click at [1024, 287] on td "Nombre completo : William Mauricio Vallejo Caicedo" at bounding box center [1054, 270] width 204 height 45
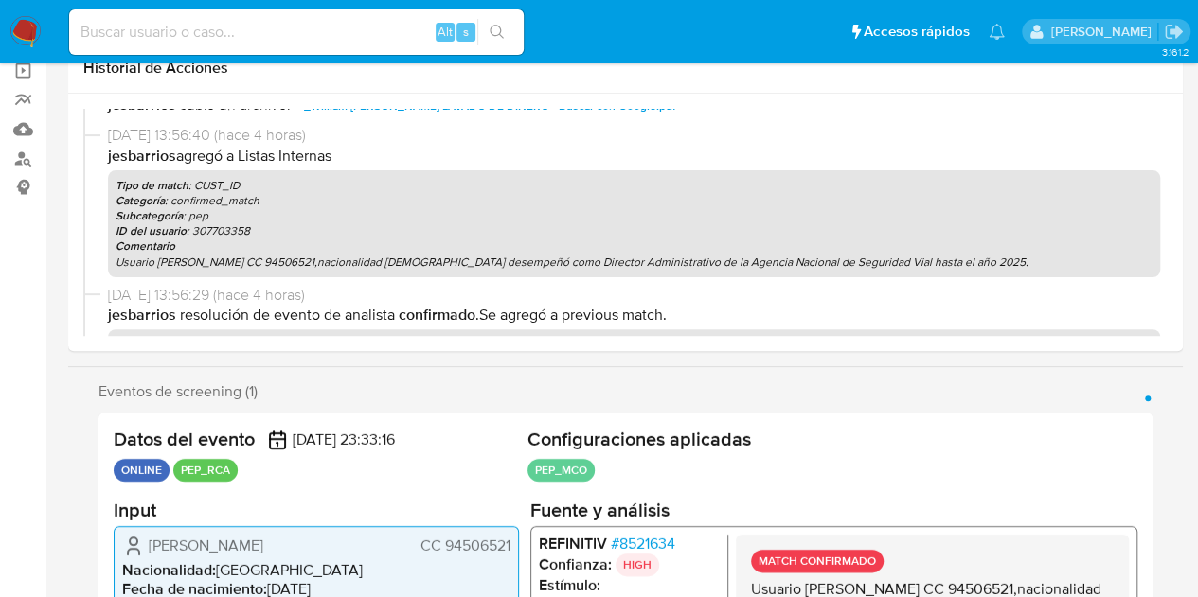
scroll to position [0, 0]
